Goal: Task Accomplishment & Management: Manage account settings

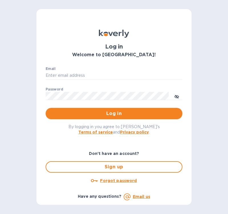
click at [174, 62] on div "Log in Welcome to Koverly!" at bounding box center [114, 43] width 146 height 37
click at [169, 43] on h1 "Log in" at bounding box center [114, 46] width 137 height 7
click at [197, 56] on div "Log in Welcome to [GEOGRAPHIC_DATA]! Email ​ Password ​ Log in By logging in yo…" at bounding box center [114, 107] width 228 height 214
click at [198, 30] on div "Log in Welcome to [GEOGRAPHIC_DATA]! Email ​ Password ​ Log in By logging in yo…" at bounding box center [114, 107] width 228 height 214
drag, startPoint x: 124, startPoint y: 60, endPoint x: 114, endPoint y: 65, distance: 11.4
